Goal: Task Accomplishment & Management: Manage account settings

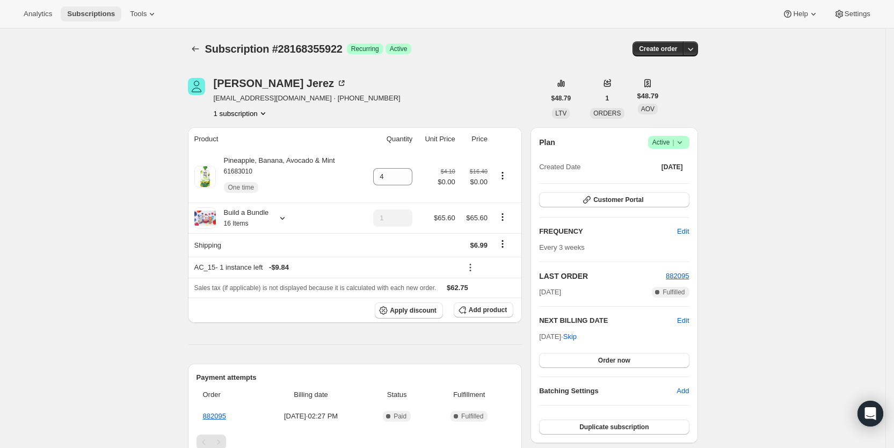
click at [89, 16] on span "Subscriptions" at bounding box center [91, 14] width 48 height 9
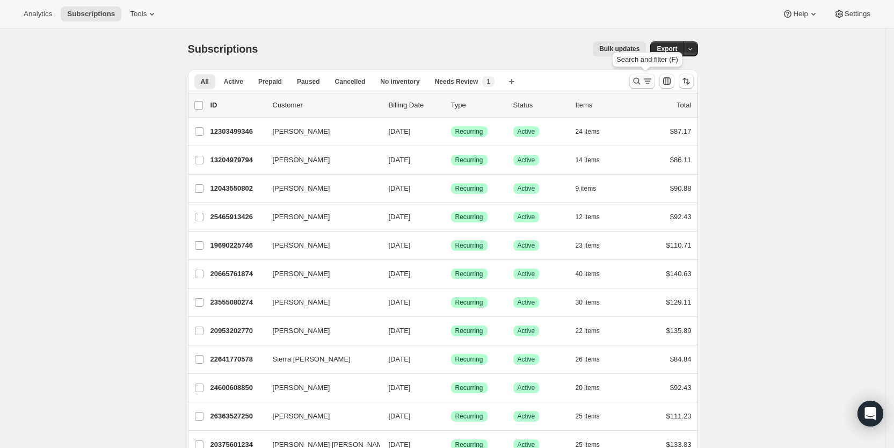
click at [642, 84] on icon "Search and filter results" at bounding box center [636, 81] width 11 height 11
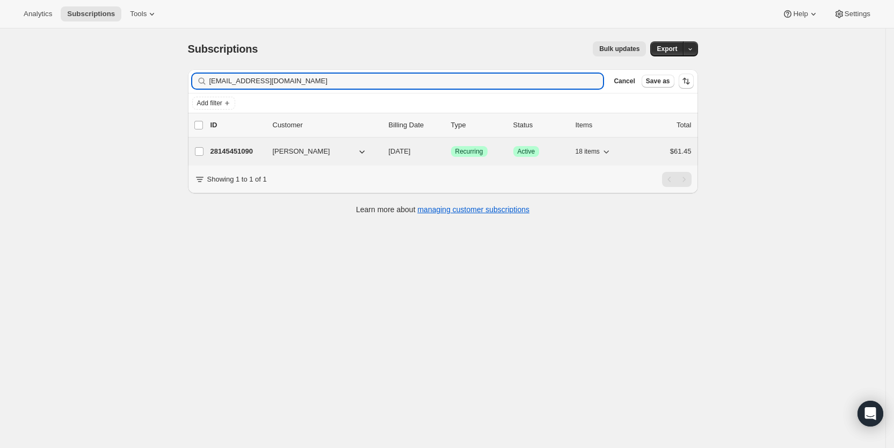
type input "[EMAIL_ADDRESS][DOMAIN_NAME]"
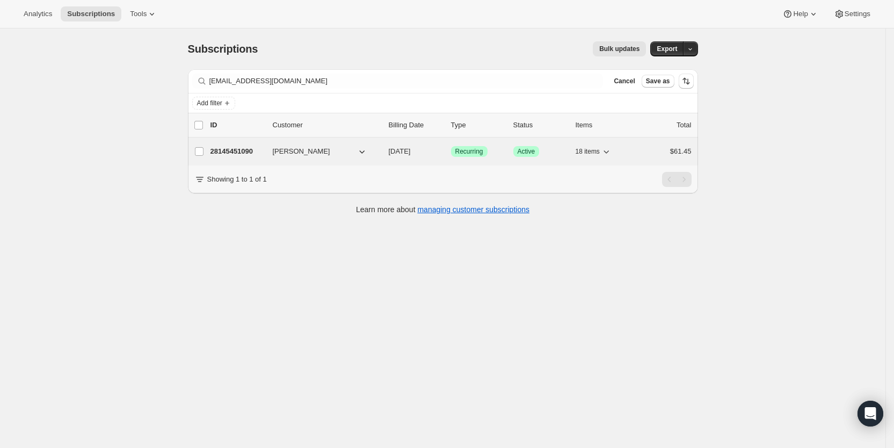
click at [411, 150] on span "[DATE]" at bounding box center [400, 151] width 22 height 8
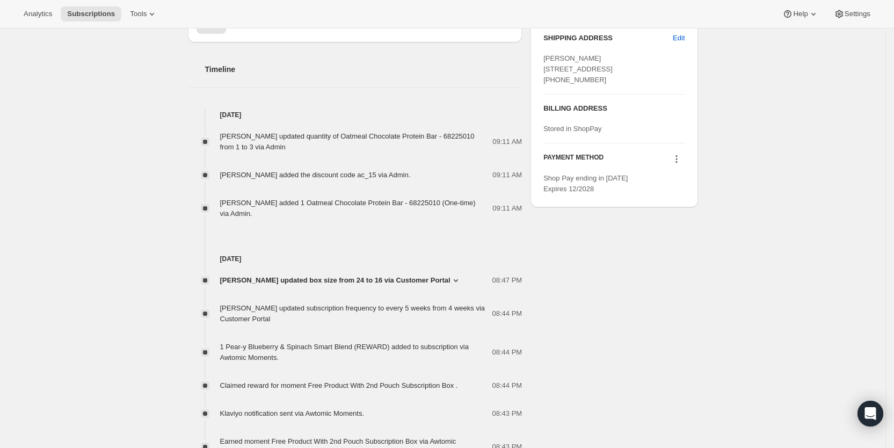
scroll to position [525, 0]
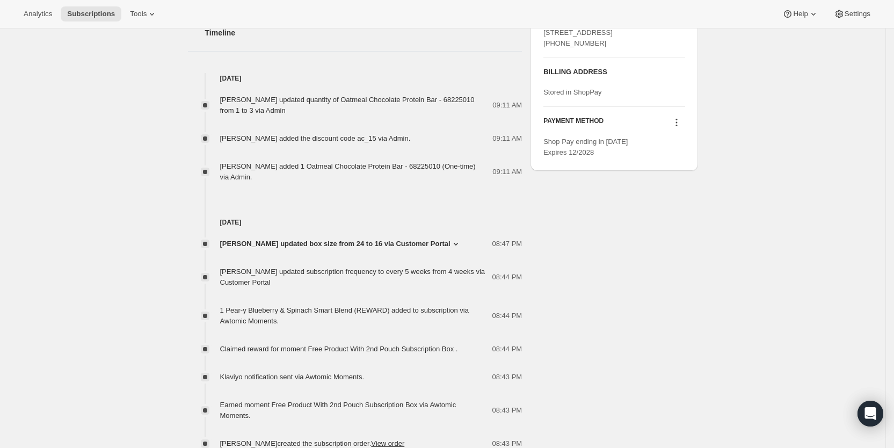
click at [450, 238] on icon at bounding box center [455, 243] width 11 height 11
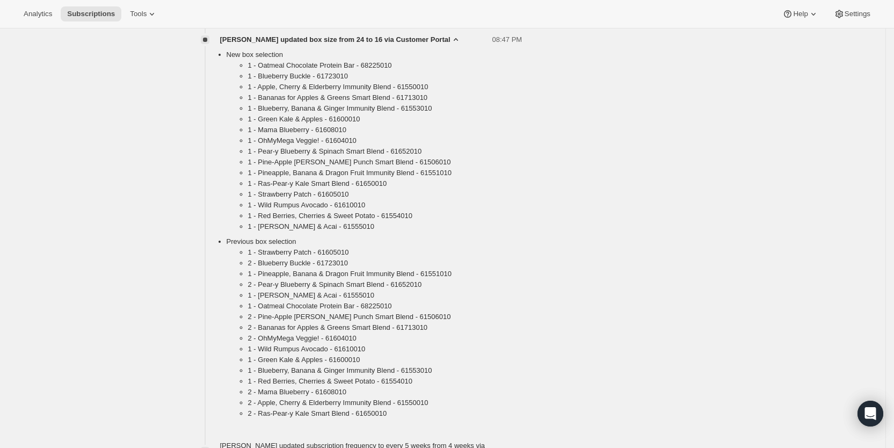
scroll to position [736, 0]
